Goal: Communication & Community: Answer question/provide support

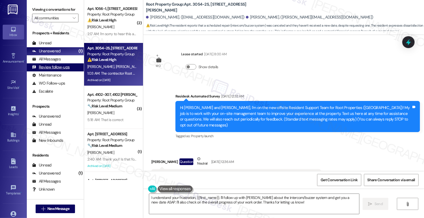
scroll to position [766, 0]
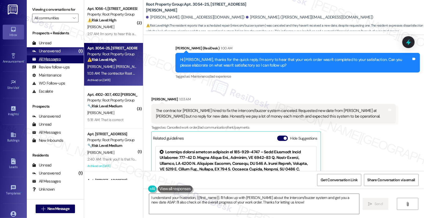
click at [43, 62] on div "All Messages" at bounding box center [46, 59] width 29 height 6
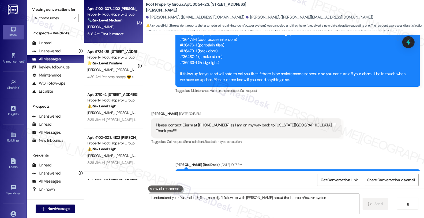
type textarea "I understand your frustration, {{first_name}}. I'll follow up with [PERSON_NAME…"
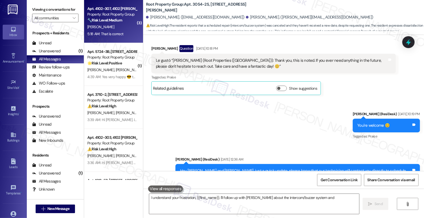
click at [124, 22] on div "🔧 Risk Level: Medium The conversation involves a light bulb replacement and gue…" at bounding box center [112, 20] width 50 height 6
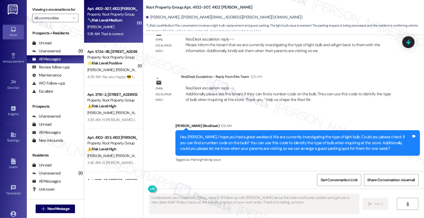
scroll to position [1194, 0]
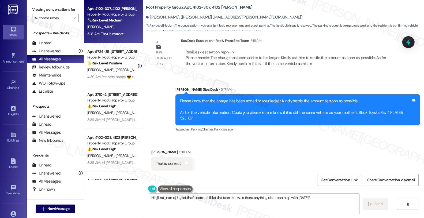
click at [390, 137] on div "Received via SMS [PERSON_NAME] 5:18 AM That is correct Tags and notes Tagged as…" at bounding box center [283, 159] width 281 height 45
click at [149, 198] on textarea "Hi {{first_name}}, glad that's correct! I'll let the team know. Is there anythi…" at bounding box center [254, 204] width 210 height 20
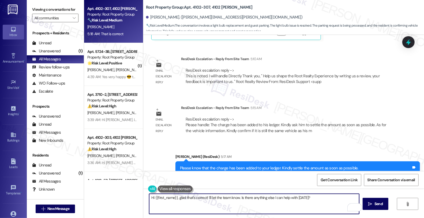
scroll to position [1135, 0]
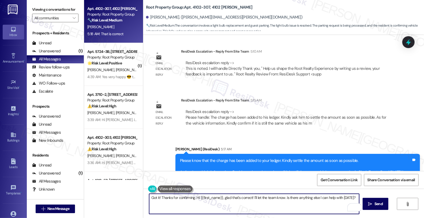
drag, startPoint x: 190, startPoint y: 196, endPoint x: 193, endPoint y: 195, distance: 3.6
click at [190, 196] on textarea "Got it! Thanks for confirming. Hi {{first_name}}, glad that's correct! I'll let…" at bounding box center [254, 204] width 210 height 20
click at [256, 197] on textarea "Got it! Thanks for confirming and . Hi {{first_name}}, glad that's correct! I'l…" at bounding box center [254, 204] width 210 height 20
click at [230, 199] on textarea "Got it! Thanks for confirming and I'll let the team know. Is there anything els…" at bounding box center [254, 204] width 210 height 20
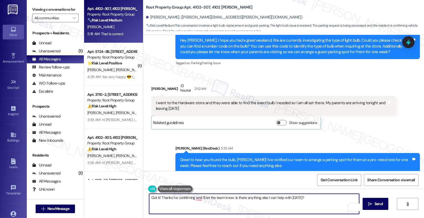
scroll to position [956, 0]
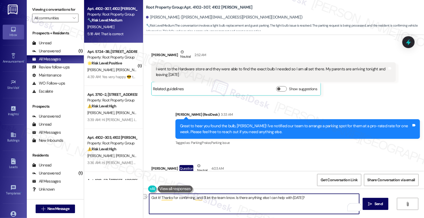
drag, startPoint x: 232, startPoint y: 198, endPoint x: 332, endPoint y: 199, distance: 100.0
click at [332, 199] on textarea "Got it! Thanks for confirming, and I'll let the team know. Is there anything el…" at bounding box center [254, 204] width 210 height 20
type textarea "Got it! Thanks for confirming, and I'll let the team know."
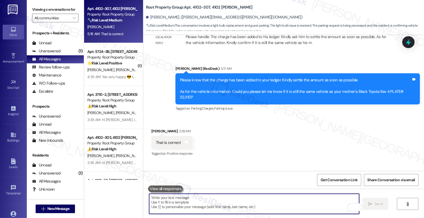
scroll to position [1231, 0]
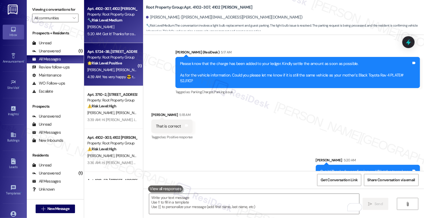
click at [101, 65] on strong "🌟 Risk Level: Positive" at bounding box center [104, 63] width 35 height 5
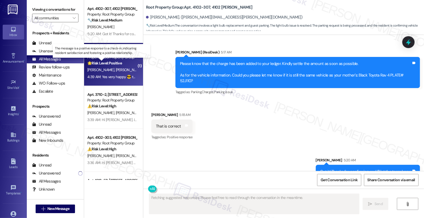
type textarea "Fetching suggested responses. Please feel free to read through the conversation…"
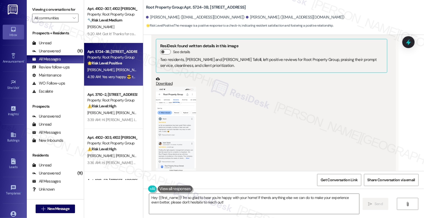
scroll to position [443, 0]
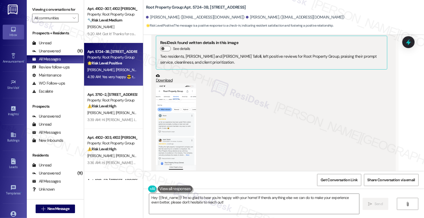
click at [181, 135] on button "Zoom image" at bounding box center [176, 126] width 40 height 87
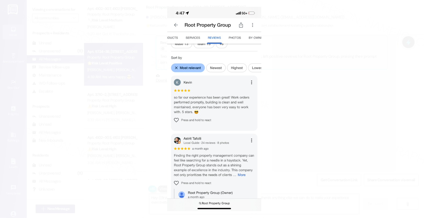
click at [296, 126] on button "Unzoom image" at bounding box center [212, 109] width 424 height 218
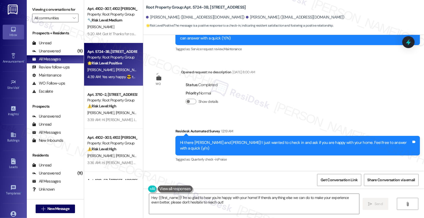
scroll to position [770, 0]
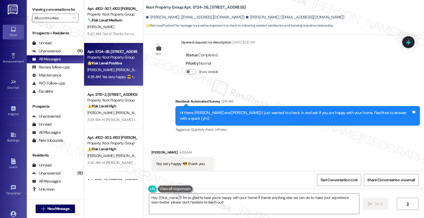
click at [152, 149] on div "[PERSON_NAME] 4:39 AM" at bounding box center [182, 153] width 62 height 8
copy div "[PERSON_NAME]"
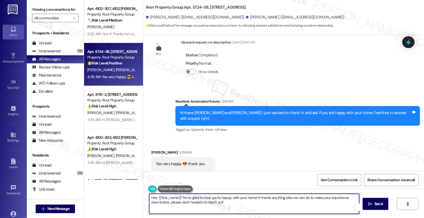
drag, startPoint x: 155, startPoint y: 197, endPoint x: 178, endPoint y: 196, distance: 22.2
click at [178, 196] on textarea "Hey {{first_name}}! I'm so glad to hear you're happy with your home! If there's…" at bounding box center [254, 204] width 210 height 20
paste textarea "[PERSON_NAME]"
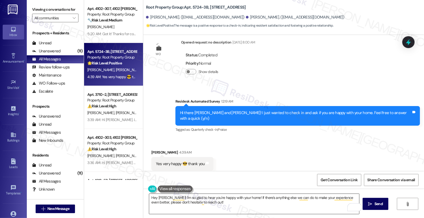
click at [219, 204] on textarea "Hey [PERSON_NAME]! I'm so glad to hear you're happy with your home! If there's …" at bounding box center [254, 204] width 210 height 20
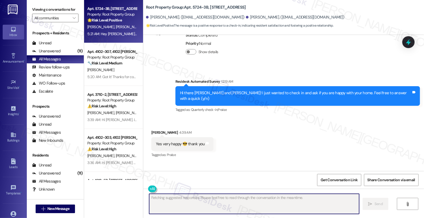
scroll to position [813, 0]
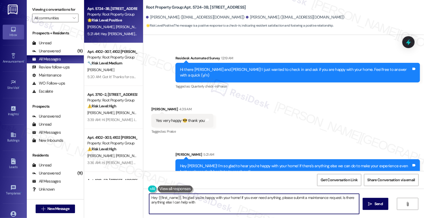
type textarea "Hey {{first_name}}, I'm glad you're happy with your home! If you ever need anyt…"
click at [69, 53] on div "Unanswered (11)" at bounding box center [55, 51] width 57 height 8
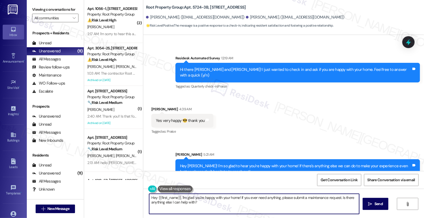
click at [350, 101] on div "Received via SMS [PERSON_NAME] 4:39 AM Yes very happy 😎 thank you Tags and note…" at bounding box center [283, 116] width 281 height 45
click at [362, 124] on div "Received via SMS [PERSON_NAME] 4:39 AM Yes very happy 😎 thank you Tags and note…" at bounding box center [283, 116] width 281 height 45
click at [375, 94] on div "Received via SMS [PERSON_NAME] 4:39 AM Yes very happy 😎 thank you Tags and note…" at bounding box center [283, 116] width 281 height 45
